Goal: Task Accomplishment & Management: Use online tool/utility

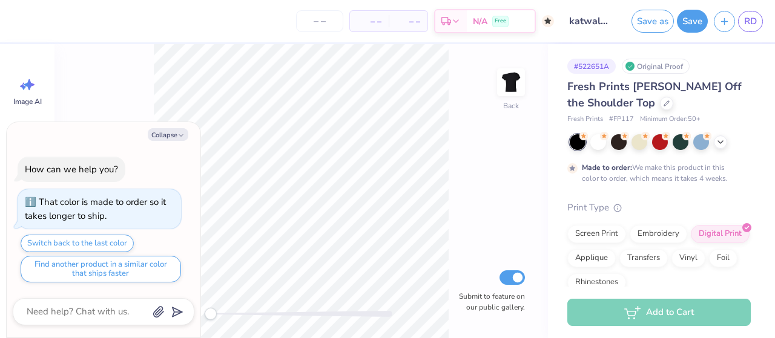
type textarea "x"
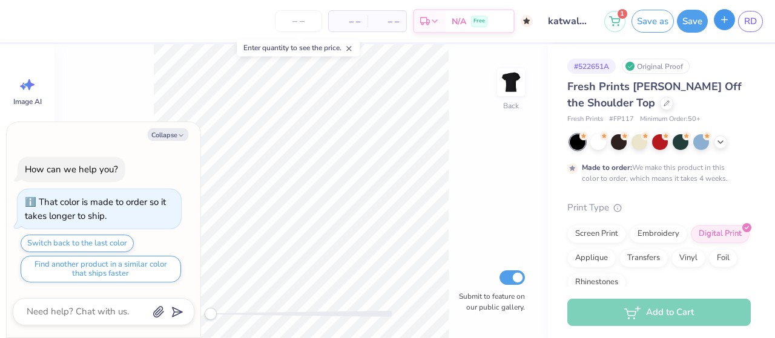
click at [725, 25] on button "button" at bounding box center [724, 19] width 21 height 21
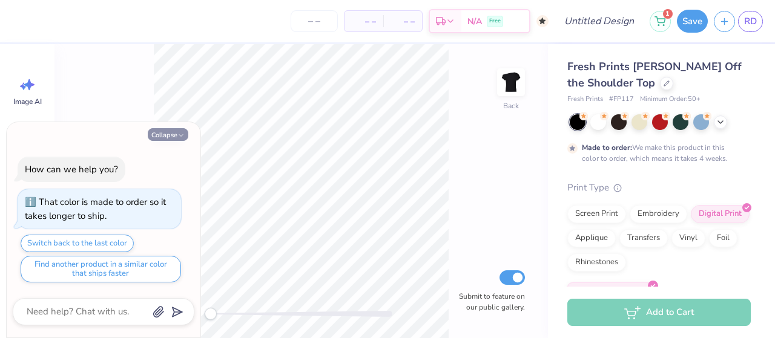
click at [179, 139] on icon "button" at bounding box center [180, 135] width 7 height 7
type textarea "x"
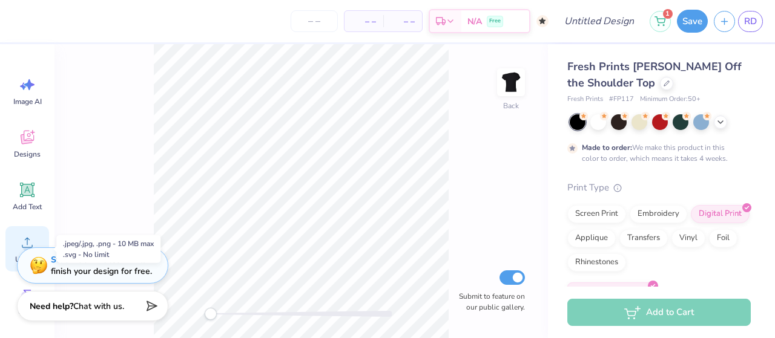
click at [19, 237] on icon at bounding box center [27, 243] width 18 height 18
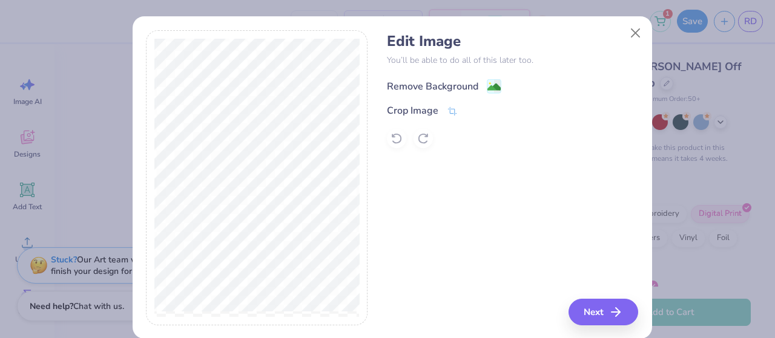
click at [495, 82] on image at bounding box center [493, 87] width 13 height 13
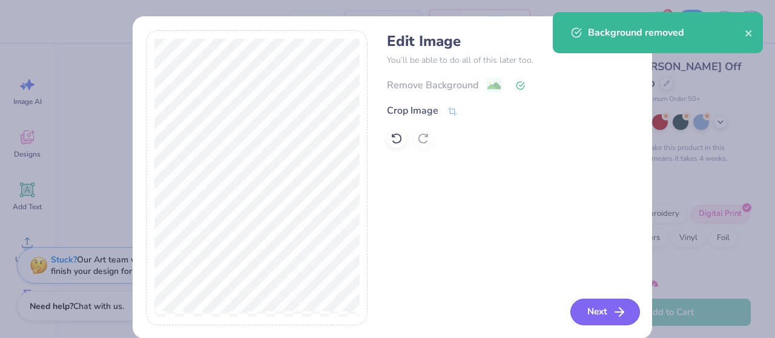
click at [594, 311] on button "Next" at bounding box center [605, 312] width 70 height 27
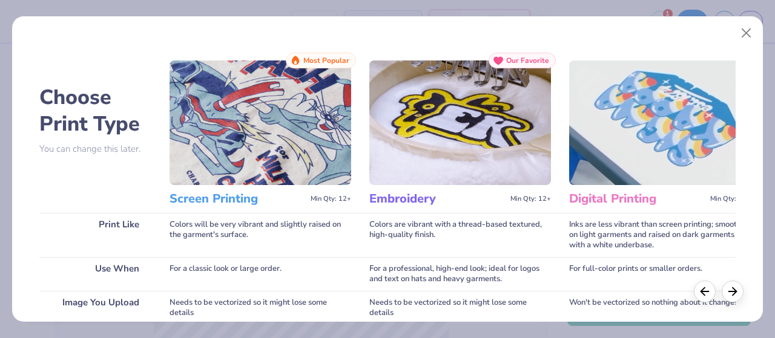
scroll to position [264, 0]
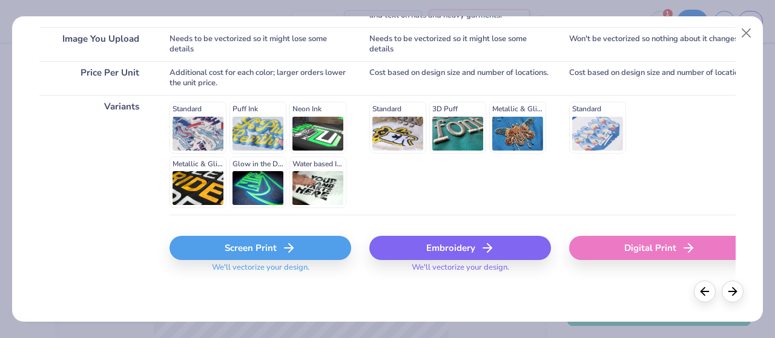
click at [289, 242] on icon at bounding box center [289, 248] width 15 height 15
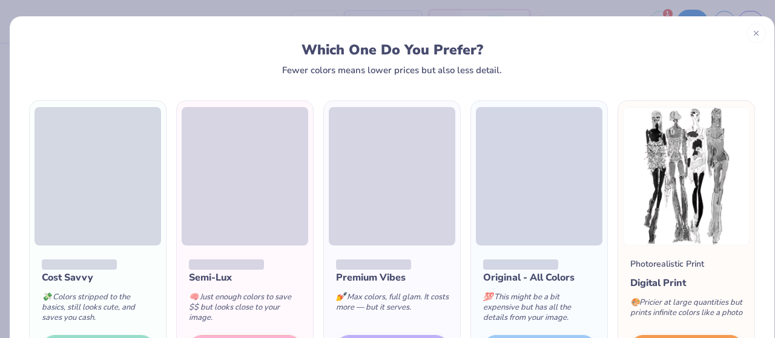
scroll to position [100, 0]
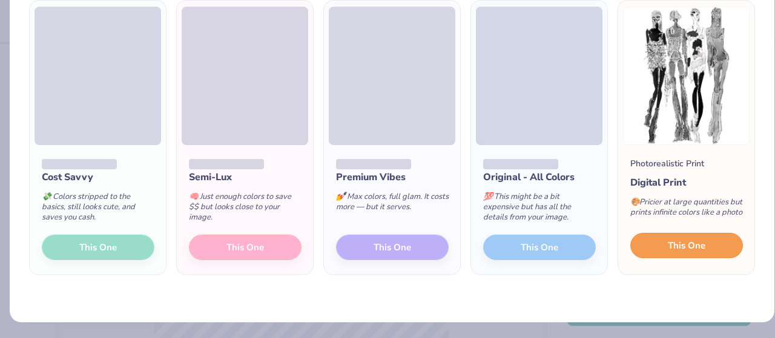
click at [700, 250] on button "This One" at bounding box center [686, 245] width 113 height 25
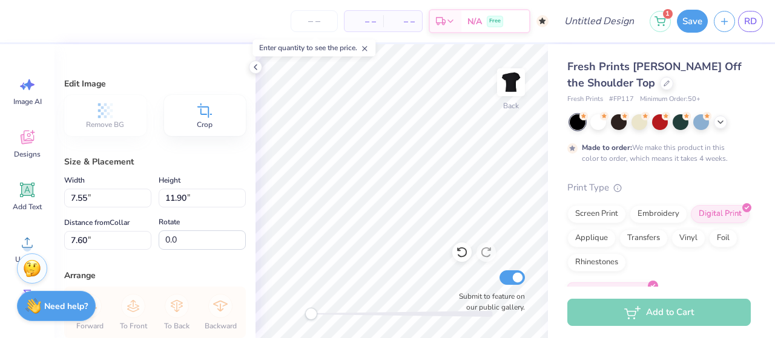
type input "7.55"
type input "11.90"
type input "7.60"
click at [24, 199] on icon at bounding box center [27, 190] width 18 height 18
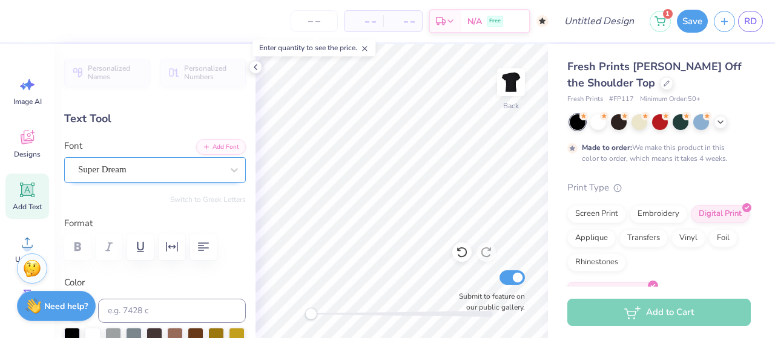
click at [136, 170] on div "Super Dream" at bounding box center [150, 169] width 147 height 19
type textarea "KATWALK"
click at [228, 171] on icon at bounding box center [234, 170] width 12 height 12
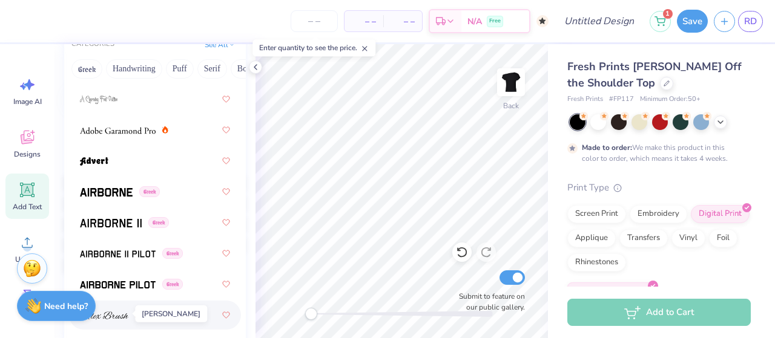
scroll to position [203, 0]
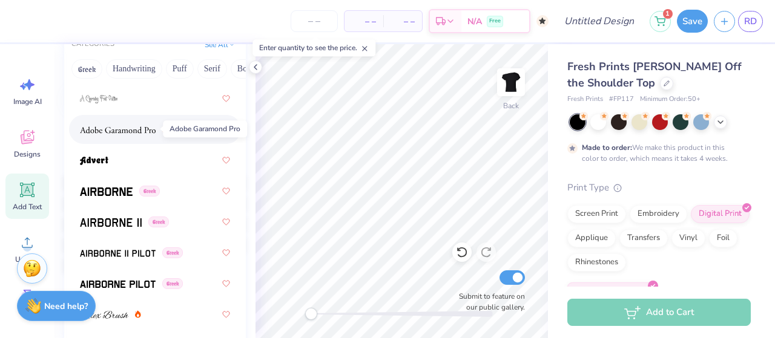
click at [111, 127] on img at bounding box center [118, 130] width 76 height 8
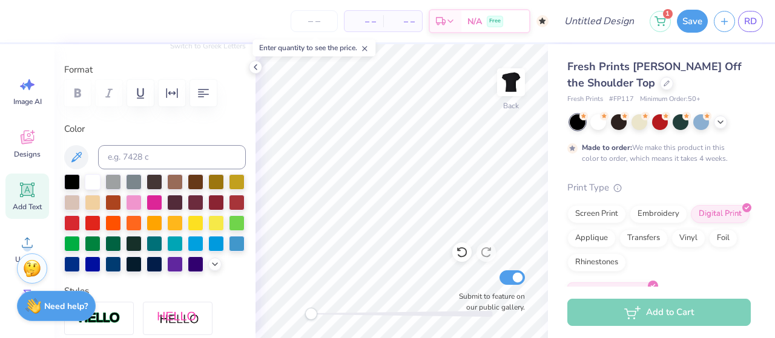
scroll to position [70, 0]
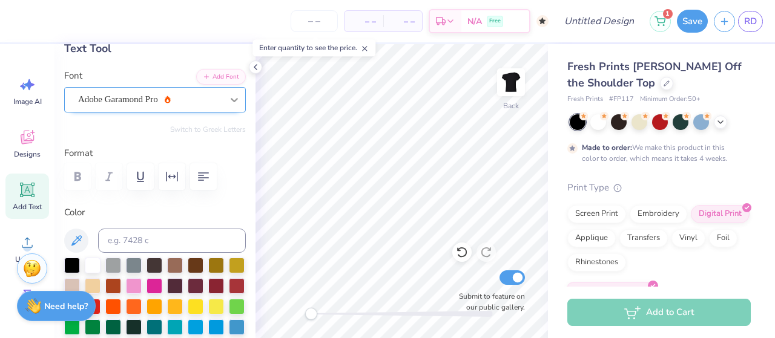
click at [231, 100] on icon at bounding box center [234, 100] width 7 height 4
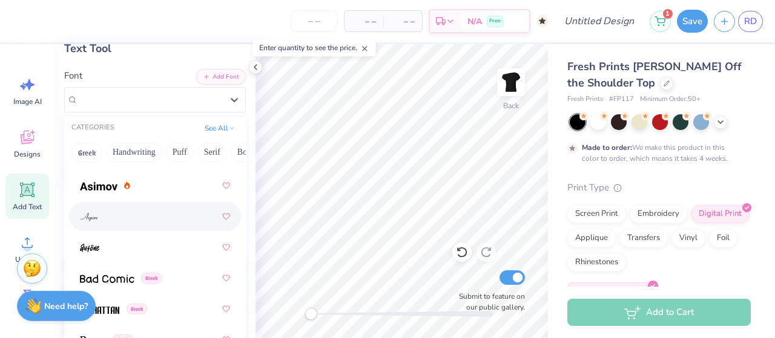
scroll to position [630, 0]
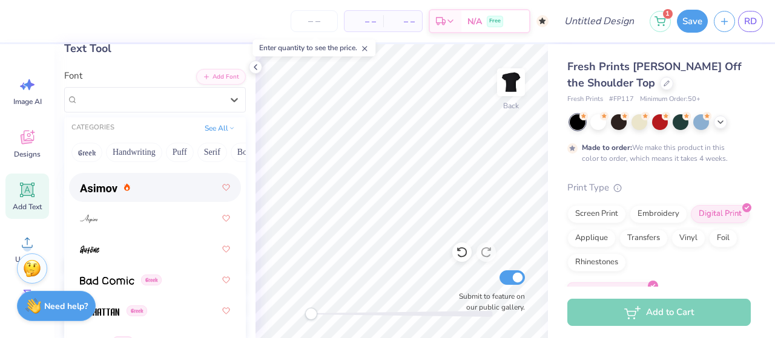
click at [109, 196] on div at bounding box center [155, 188] width 150 height 22
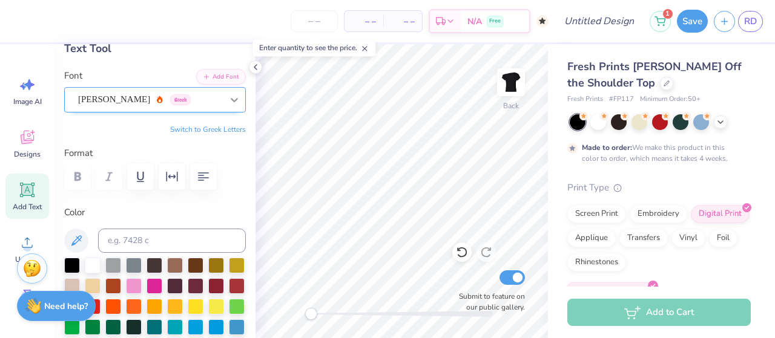
click at [231, 98] on icon at bounding box center [234, 100] width 7 height 4
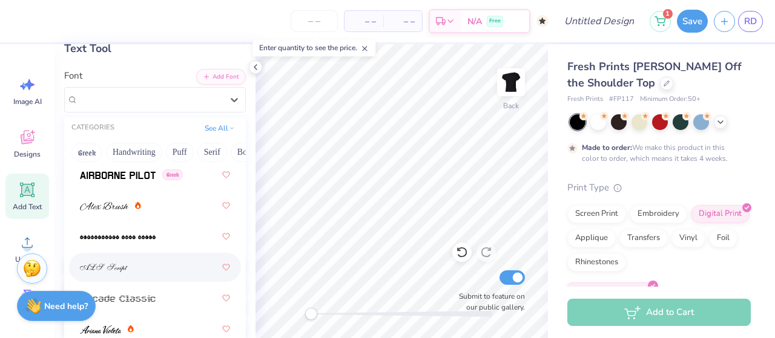
scroll to position [393, 0]
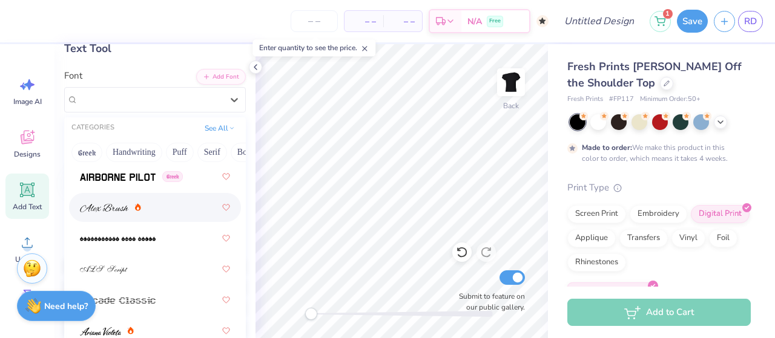
click at [113, 213] on span at bounding box center [104, 208] width 48 height 13
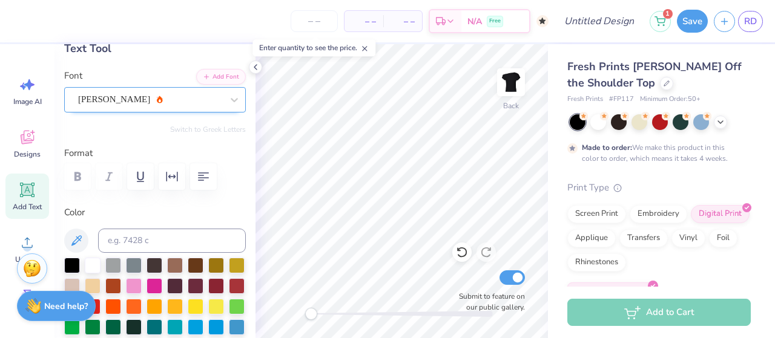
click at [214, 108] on div "Alex Brush" at bounding box center [155, 99] width 182 height 25
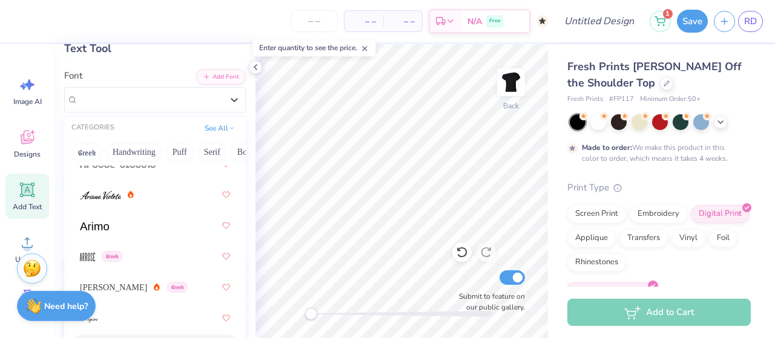
scroll to position [531, 0]
click at [110, 197] on img at bounding box center [100, 194] width 41 height 8
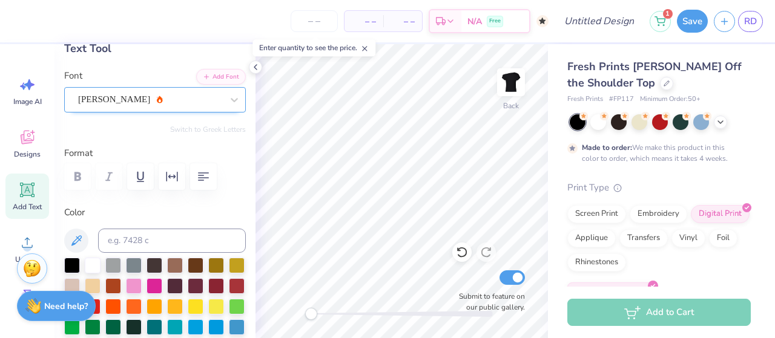
click at [199, 102] on div "Ariana Violeta" at bounding box center [150, 99] width 147 height 19
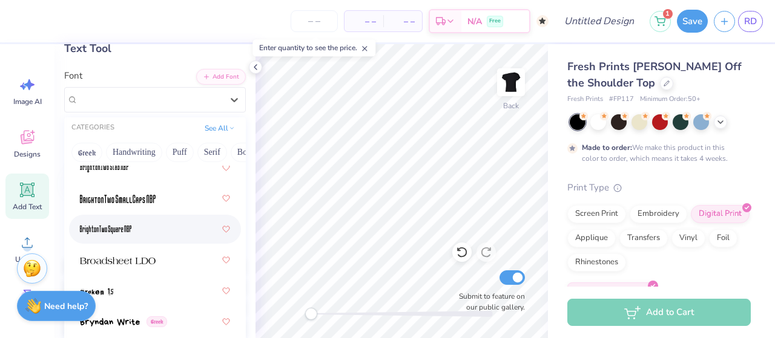
scroll to position [1391, 0]
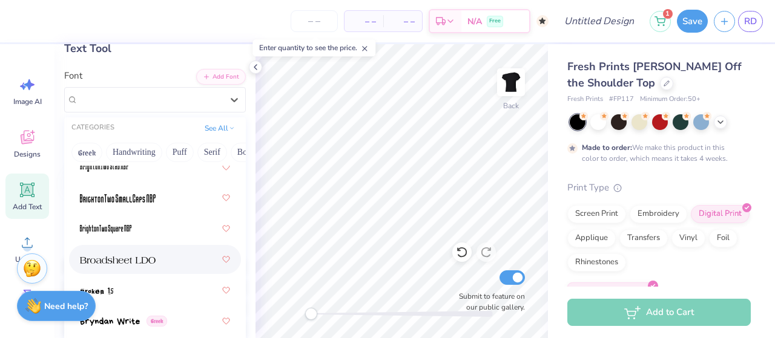
click at [143, 262] on img at bounding box center [118, 260] width 76 height 8
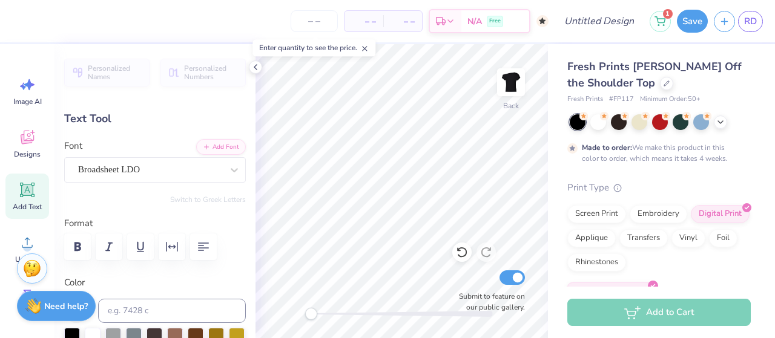
type input "6.86"
type input "0.90"
click at [514, 79] on img at bounding box center [511, 82] width 48 height 48
click at [584, 22] on input "Design Title" at bounding box center [613, 21] width 59 height 24
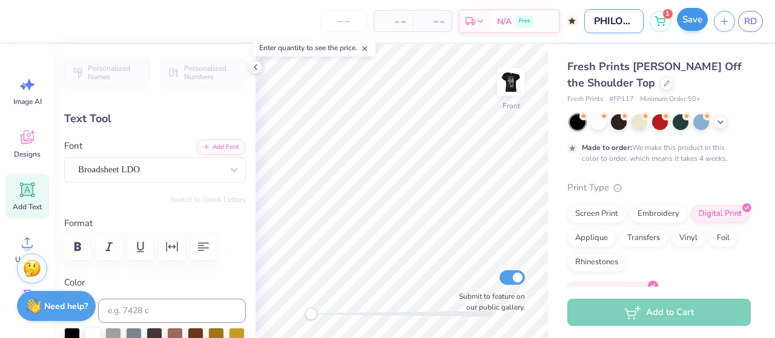
type input "PHILO25"
click at [690, 22] on button "Save" at bounding box center [692, 19] width 31 height 23
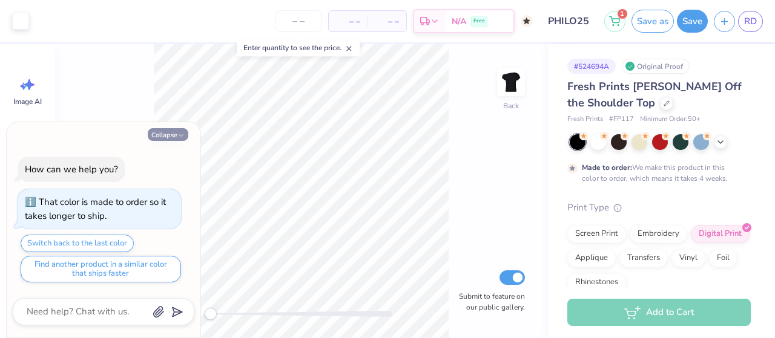
click at [160, 134] on button "Collapse" at bounding box center [168, 134] width 41 height 13
type textarea "x"
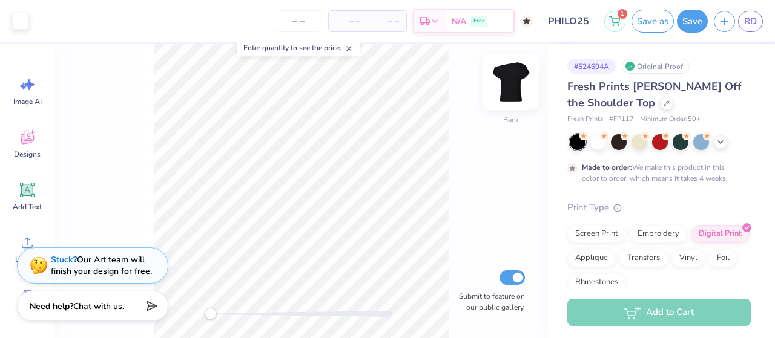
click at [512, 94] on img at bounding box center [511, 82] width 48 height 48
click at [27, 199] on icon at bounding box center [27, 190] width 18 height 18
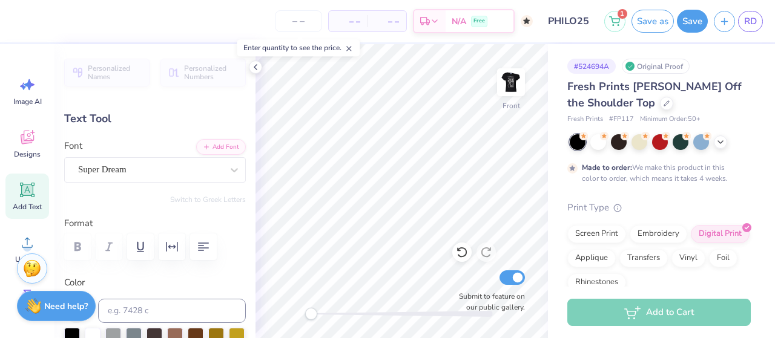
scroll to position [10, 16]
type textarea "PROCEEDS BENEFITTING CASA AND THETA FOUNDATION"
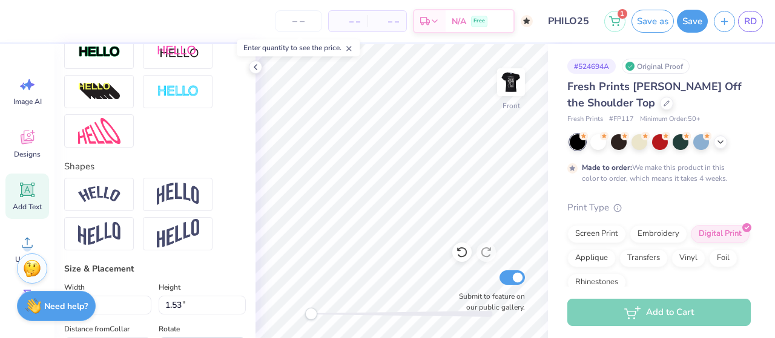
scroll to position [401, 0]
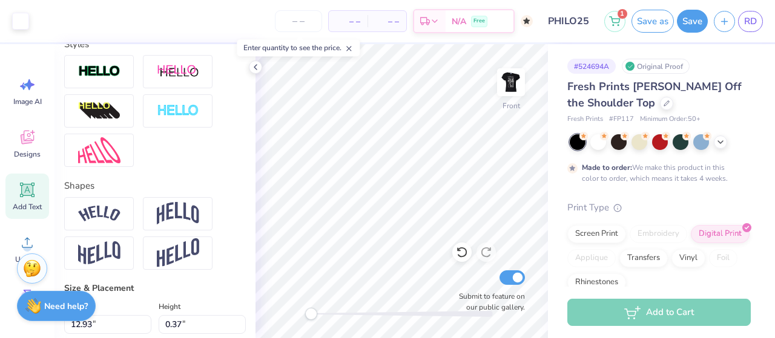
type input "12.93"
type input "0.37"
type input "10.81"
type input "11.10"
type input "0.32"
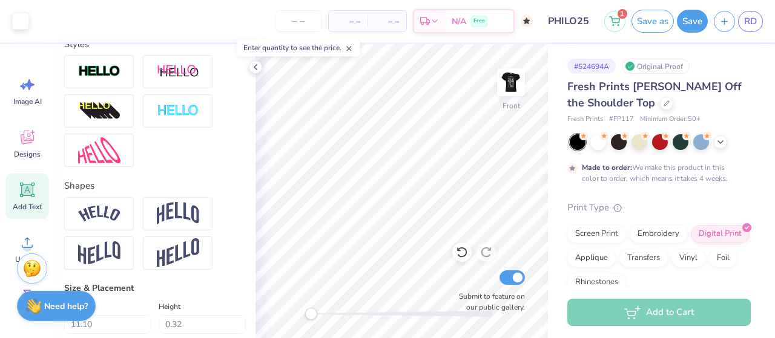
type input "0.0"
type input "0.34"
type input "10.80"
type input "0.2"
type input "4.45"
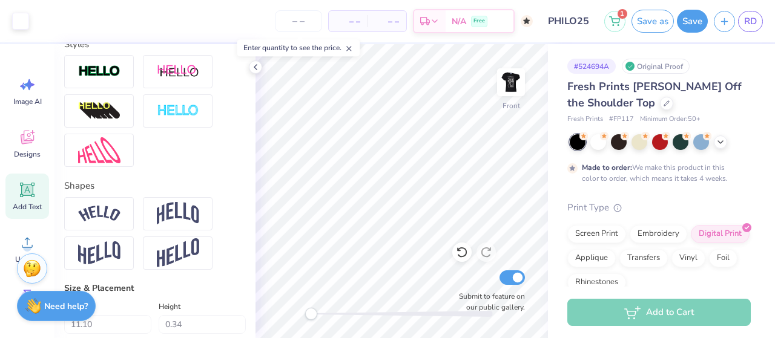
type input "0.0"
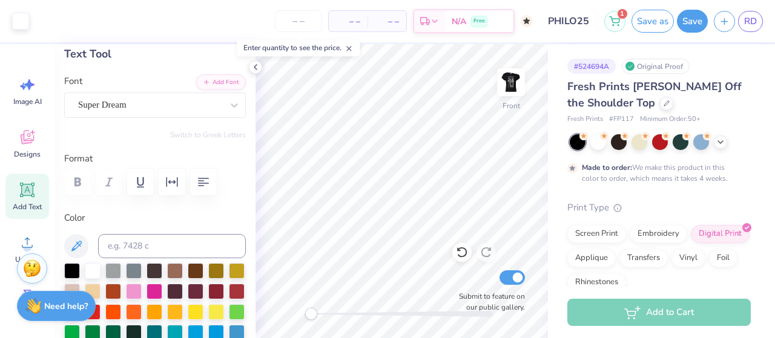
scroll to position [0, 0]
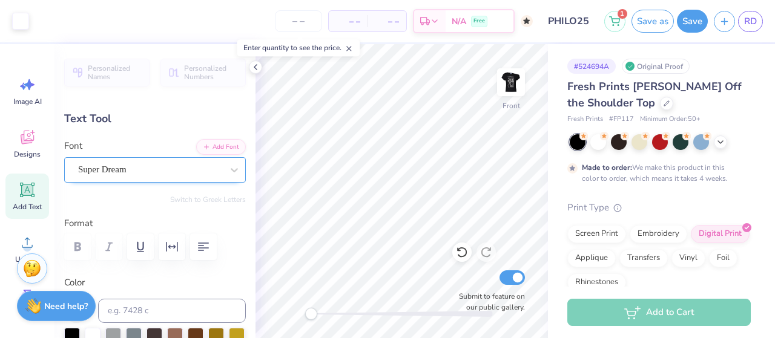
click at [208, 168] on div "Super Dream" at bounding box center [150, 169] width 147 height 19
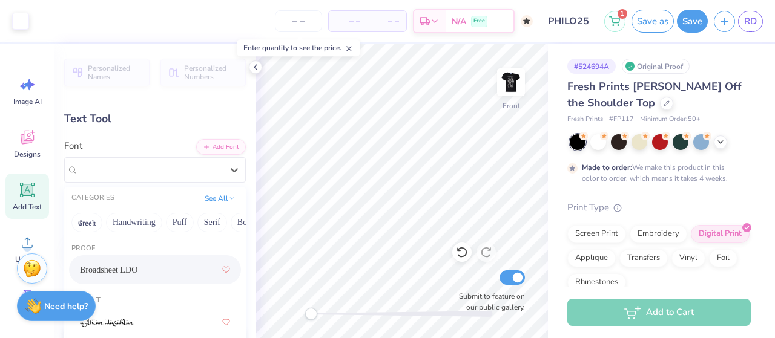
click at [156, 263] on div "Broadsheet LDO" at bounding box center [155, 270] width 150 height 22
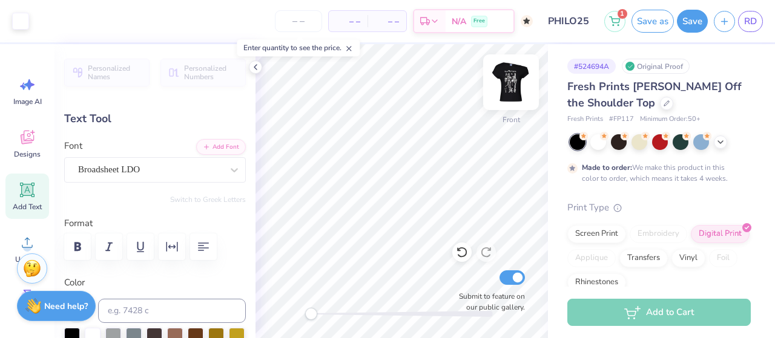
click at [508, 88] on img at bounding box center [511, 82] width 48 height 48
click at [697, 27] on button "Save" at bounding box center [692, 19] width 31 height 23
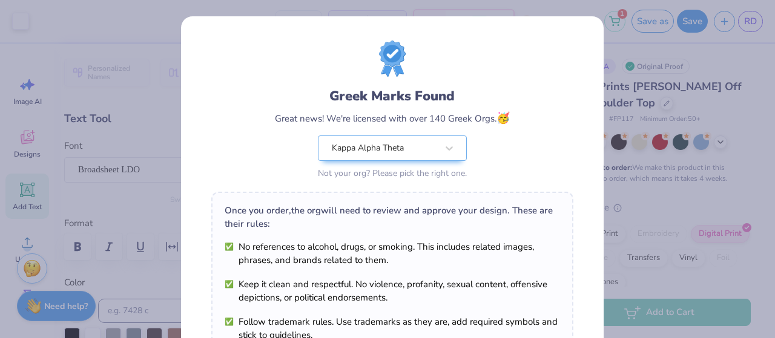
scroll to position [226, 0]
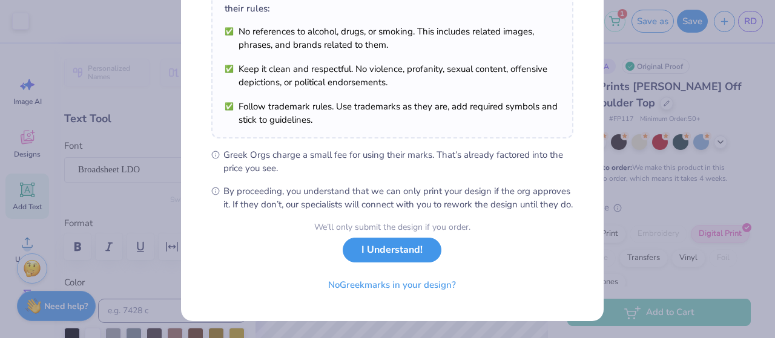
click at [392, 251] on button "I Understand!" at bounding box center [392, 250] width 99 height 25
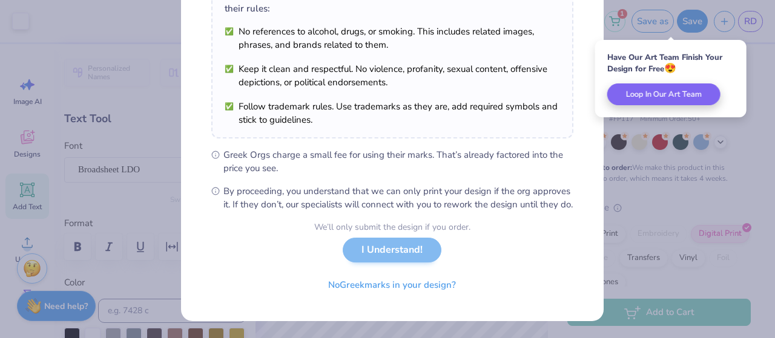
scroll to position [49, 0]
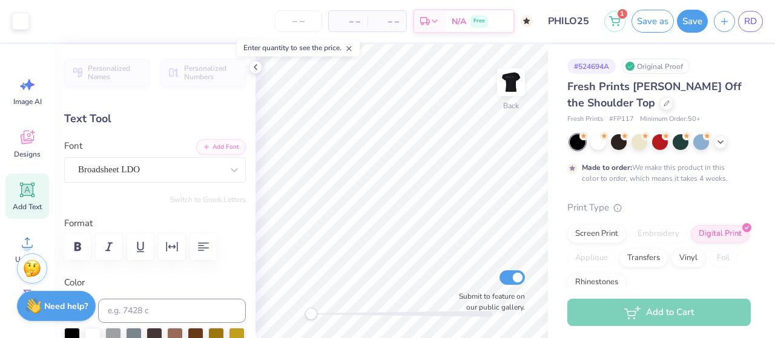
type input "6.86"
type input "0.90"
type input "2.55"
click at [229, 171] on icon at bounding box center [234, 170] width 12 height 12
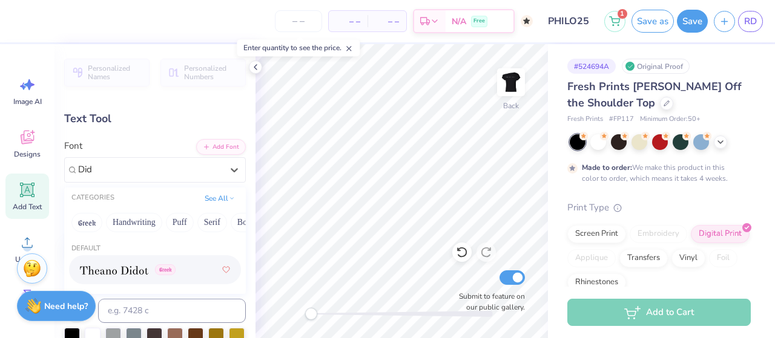
click at [144, 265] on span at bounding box center [114, 270] width 68 height 13
type input "Did"
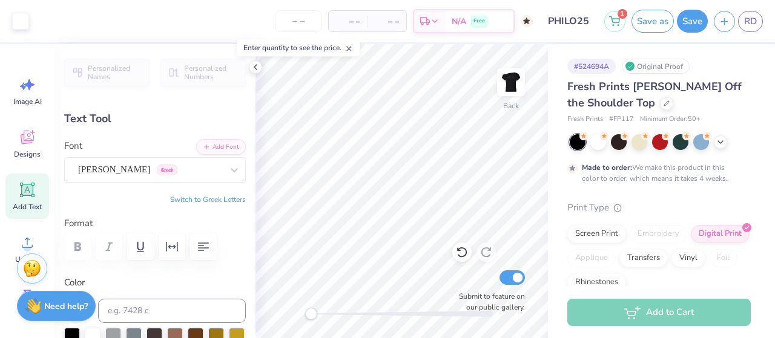
type input "7.20"
type input "0.96"
type input "15.81"
click at [516, 79] on img at bounding box center [511, 82] width 48 height 48
